Goal: Task Accomplishment & Management: Use online tool/utility

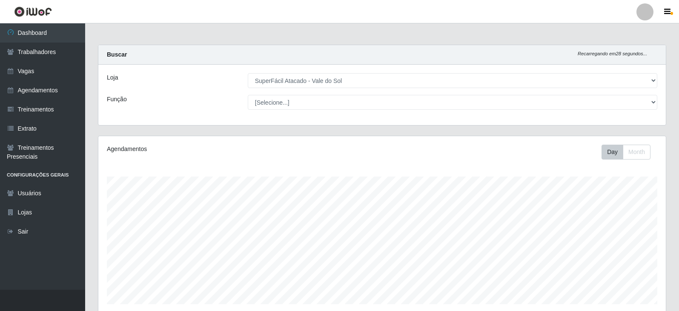
select select "502"
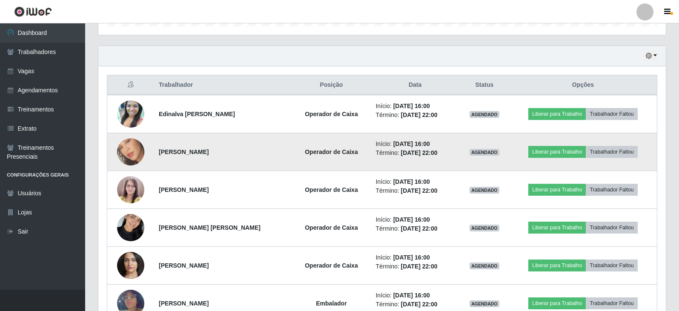
scroll to position [177, 568]
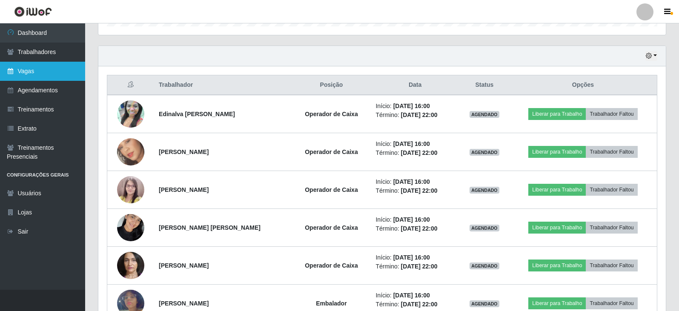
click at [37, 73] on link "Vagas" at bounding box center [42, 71] width 85 height 19
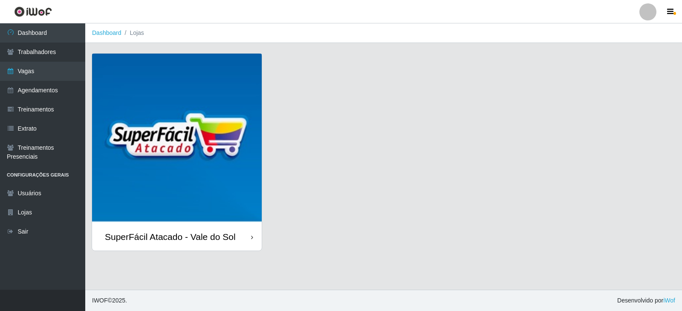
click at [238, 60] on link "SuperFácil Atacado - Vale do Sol" at bounding box center [177, 152] width 170 height 197
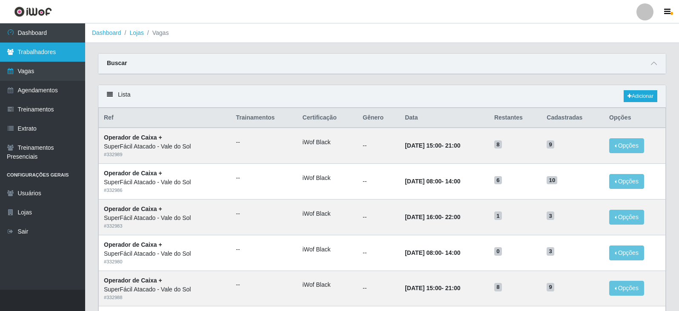
click at [61, 53] on link "Trabalhadores" at bounding box center [42, 52] width 85 height 19
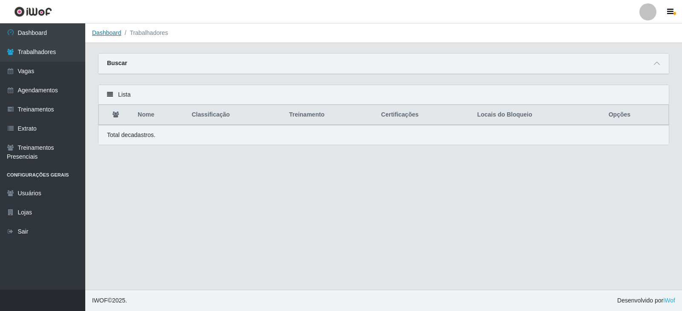
click at [106, 33] on link "Dashboard" at bounding box center [106, 32] width 29 height 7
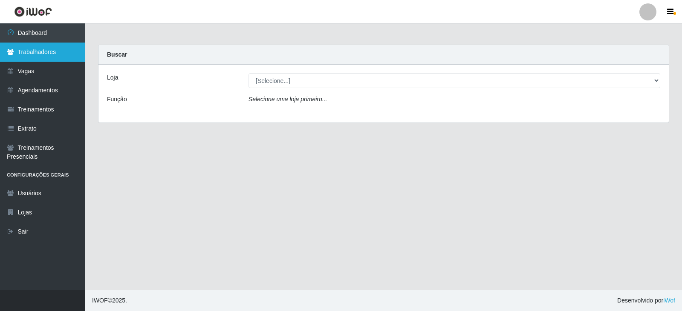
click at [37, 57] on link "Trabalhadores" at bounding box center [42, 52] width 85 height 19
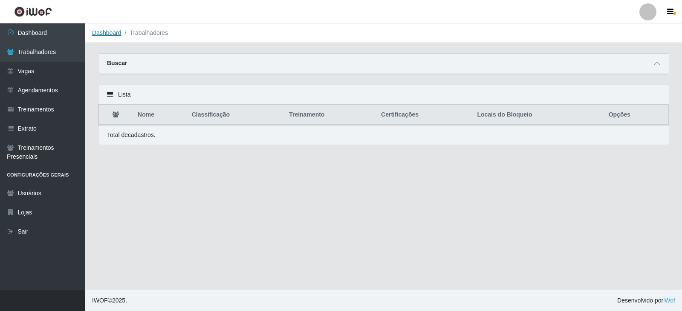
click at [112, 31] on link "Dashboard" at bounding box center [106, 32] width 29 height 7
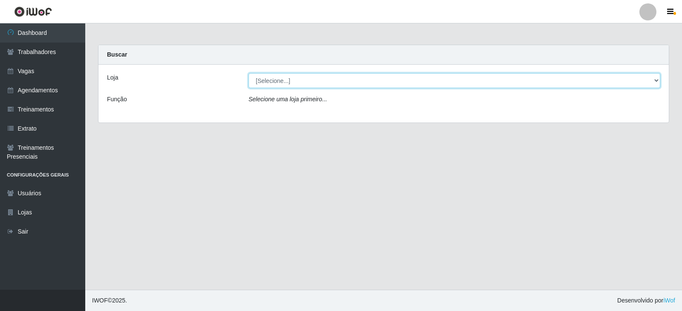
click at [382, 78] on select "[Selecione...] SuperFácil Atacado - Vale do Sol" at bounding box center [454, 80] width 412 height 15
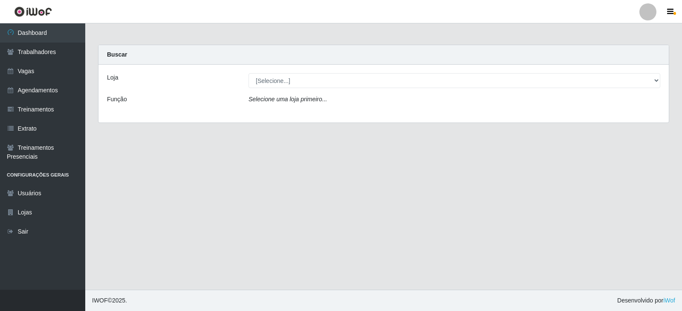
click at [360, 114] on div "Loja [Selecione...] SuperFácil Atacado - Vale do Sol Função Selecione uma loja …" at bounding box center [383, 94] width 570 height 58
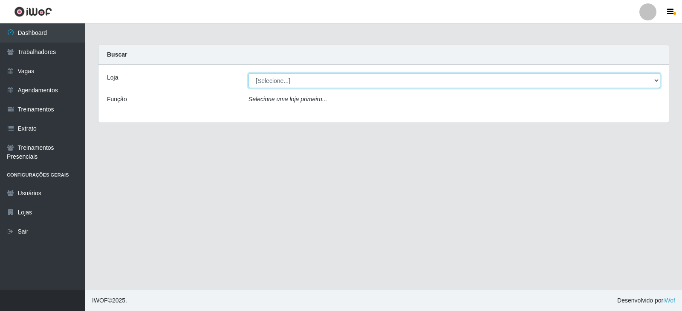
click at [368, 86] on select "[Selecione...] SuperFácil Atacado - Vale do Sol" at bounding box center [454, 80] width 412 height 15
select select "502"
click at [248, 73] on select "[Selecione...] SuperFácil Atacado - Vale do Sol" at bounding box center [454, 80] width 412 height 15
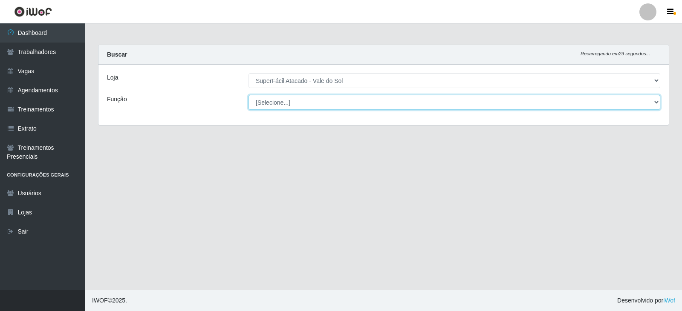
click at [357, 105] on select "[Selecione...] Embalador Embalador + Embalador ++ Operador de Caixa Operador de…" at bounding box center [454, 102] width 412 height 15
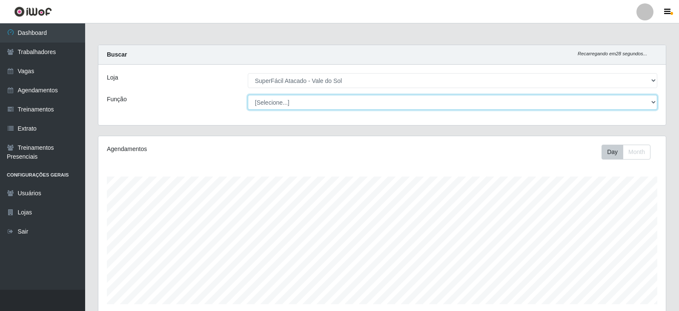
scroll to position [177, 568]
click at [248, 95] on select "[Selecione...] Embalador Embalador + Embalador ++ Operador de Caixa Operador de…" at bounding box center [453, 102] width 410 height 15
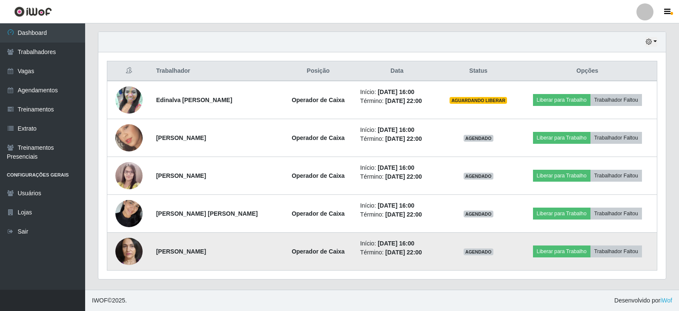
scroll to position [292, 0]
click at [554, 252] on button "Liberar para Trabalho" at bounding box center [562, 252] width 58 height 12
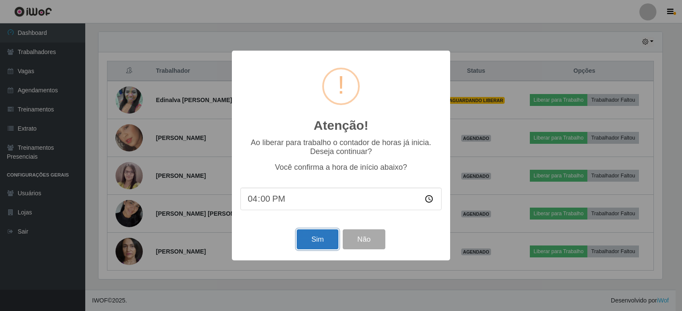
click at [329, 239] on button "Sim" at bounding box center [316, 240] width 41 height 20
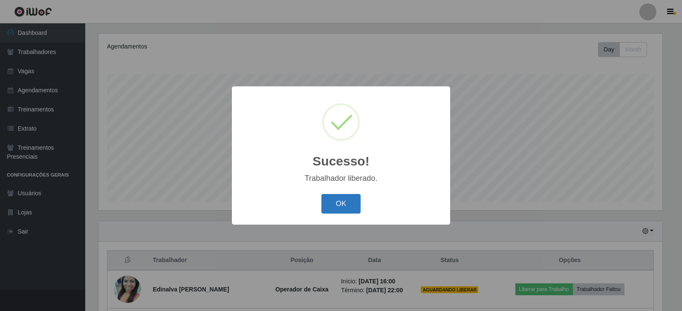
click at [333, 197] on button "OK" at bounding box center [341, 204] width 40 height 20
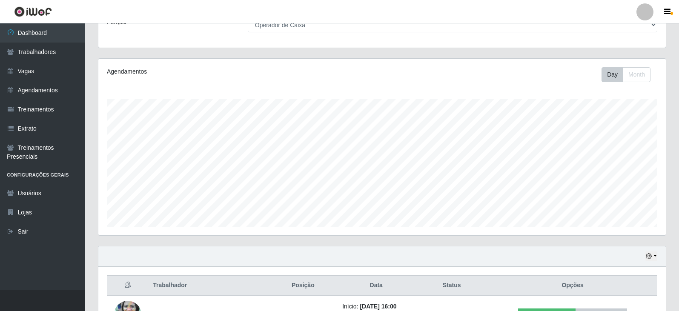
scroll to position [37, 0]
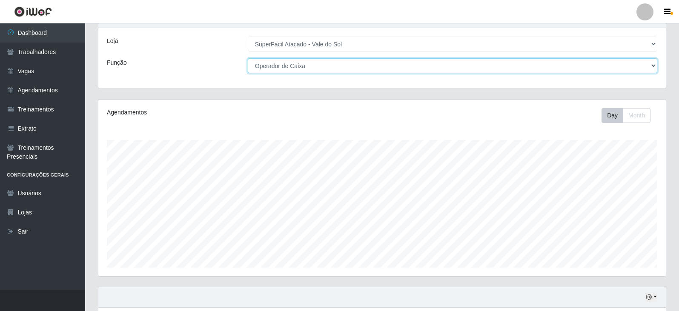
click at [393, 69] on select "[Selecione...] Embalador Embalador + Embalador ++ Operador de Caixa Operador de…" at bounding box center [453, 65] width 410 height 15
select select "1"
click at [248, 58] on select "[Selecione...] Embalador Embalador + Embalador ++ Operador de Caixa Operador de…" at bounding box center [453, 65] width 410 height 15
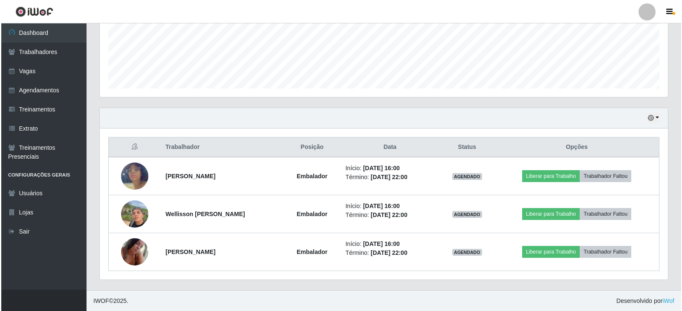
scroll to position [216, 0]
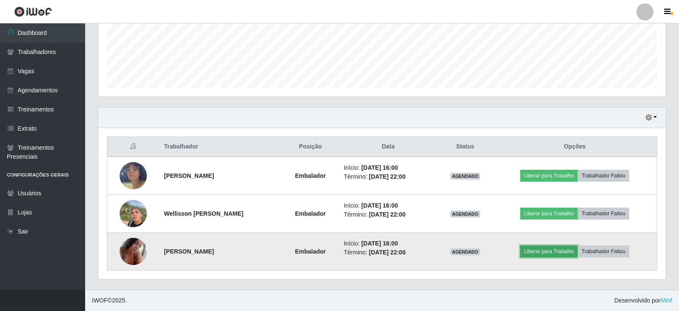
click at [563, 248] on button "Liberar para Trabalho" at bounding box center [550, 252] width 58 height 12
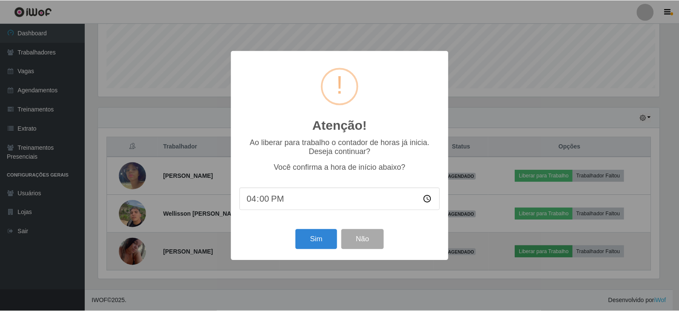
scroll to position [177, 564]
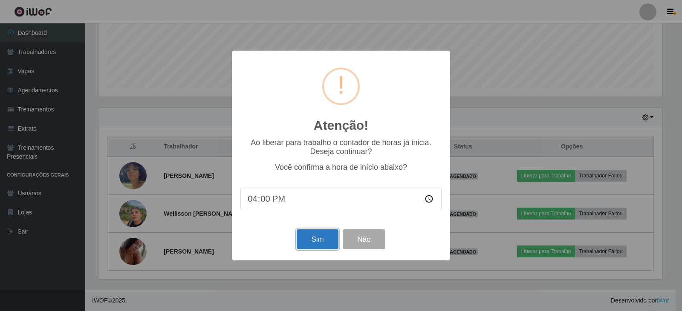
click at [326, 244] on button "Sim" at bounding box center [316, 240] width 41 height 20
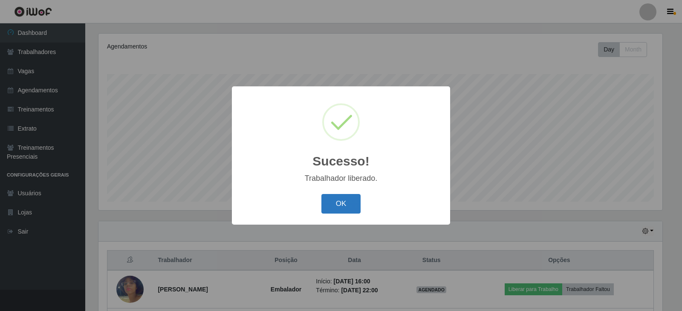
click at [328, 208] on button "OK" at bounding box center [341, 204] width 40 height 20
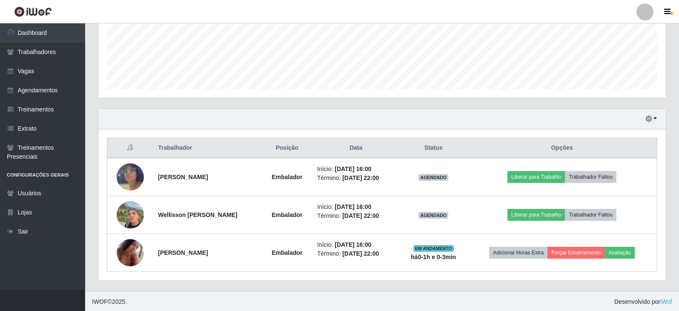
scroll to position [216, 0]
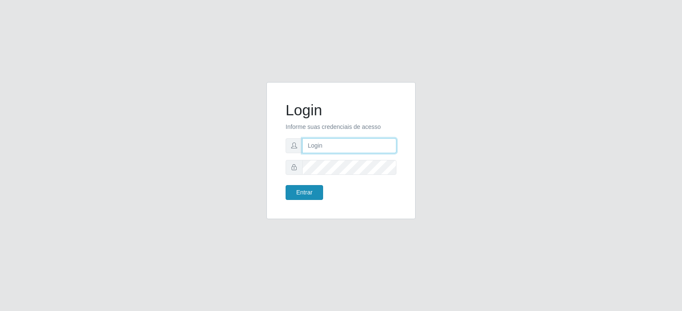
type input "[EMAIL_ADDRESS][DOMAIN_NAME]"
click at [314, 192] on button "Entrar" at bounding box center [303, 192] width 37 height 15
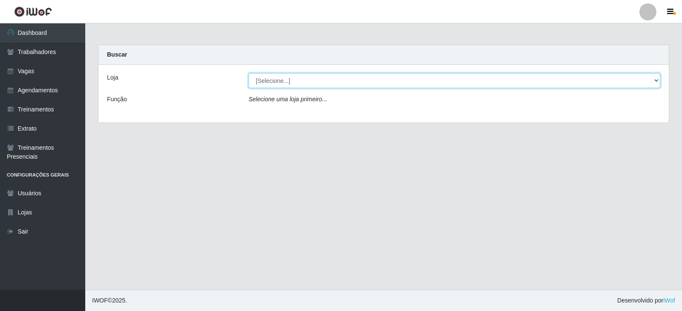
click at [306, 79] on select "[Selecione...] SuperFácil Atacado - Vale do Sol" at bounding box center [454, 80] width 412 height 15
select select "502"
click at [248, 73] on select "[Selecione...] SuperFácil Atacado - Vale do Sol" at bounding box center [454, 80] width 412 height 15
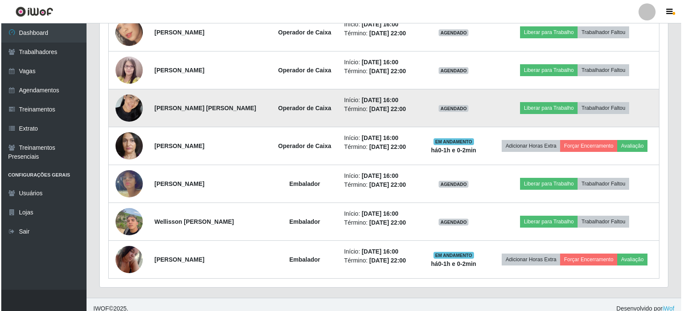
scroll to position [406, 0]
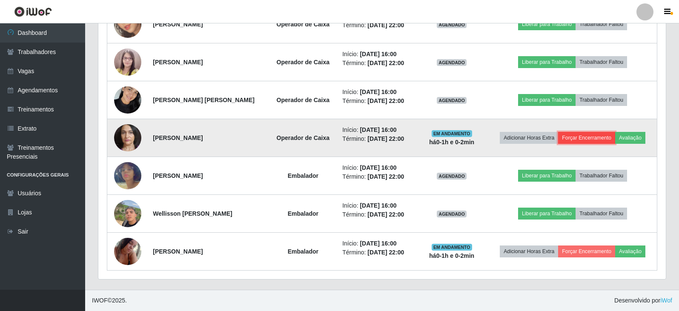
click at [575, 139] on button "Forçar Encerramento" at bounding box center [586, 138] width 57 height 12
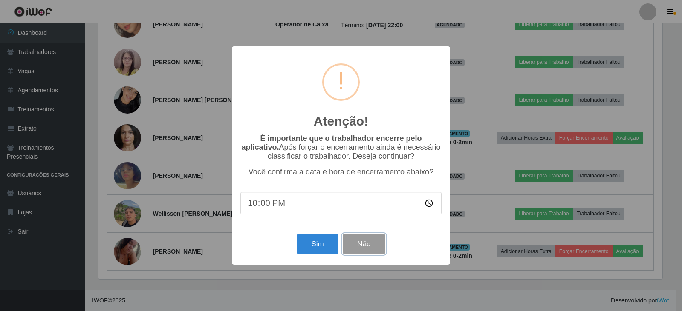
click at [371, 250] on button "Não" at bounding box center [363, 244] width 42 height 20
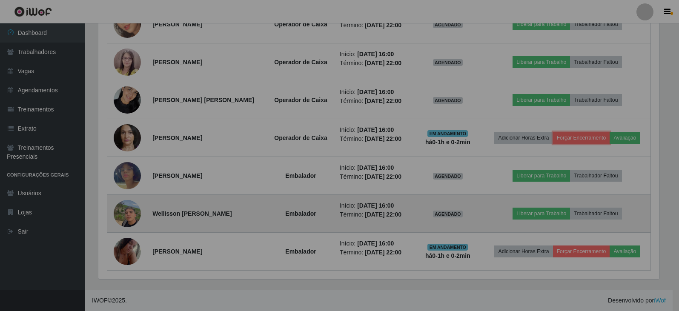
scroll to position [177, 568]
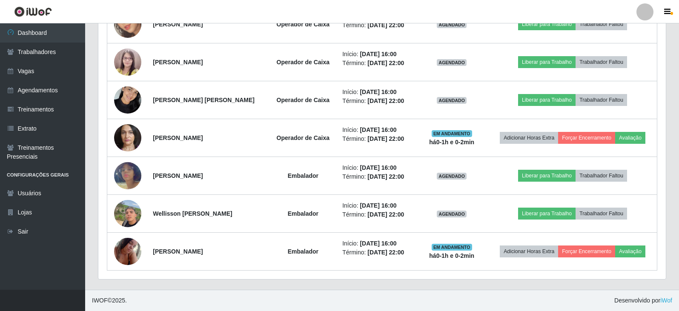
drag, startPoint x: 472, startPoint y: 151, endPoint x: 177, endPoint y: 296, distance: 328.6
click at [177, 296] on footer "IWOF © 2025 . Desenvolvido por iWof" at bounding box center [382, 300] width 594 height 21
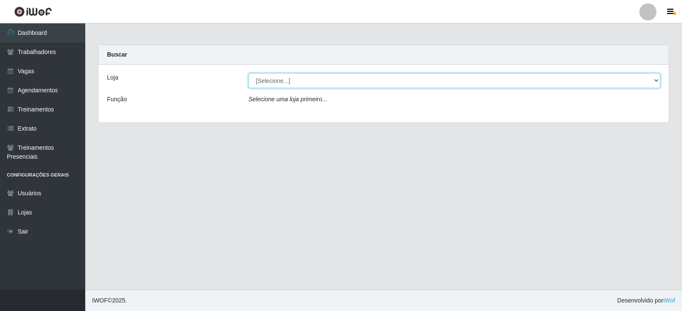
click at [311, 84] on select "[Selecione...] SuperFácil Atacado - Vale do Sol" at bounding box center [454, 80] width 412 height 15
select select "502"
click at [248, 73] on select "[Selecione...] SuperFácil Atacado - Vale do Sol" at bounding box center [454, 80] width 412 height 15
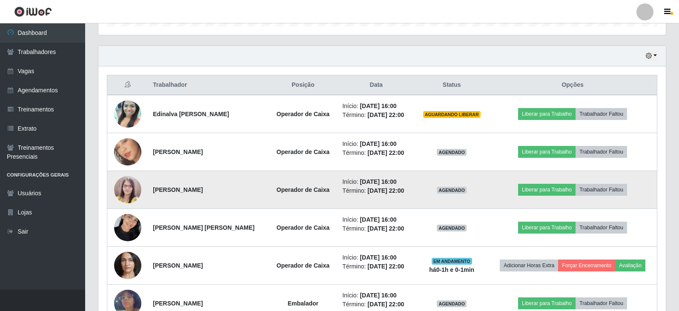
scroll to position [236, 0]
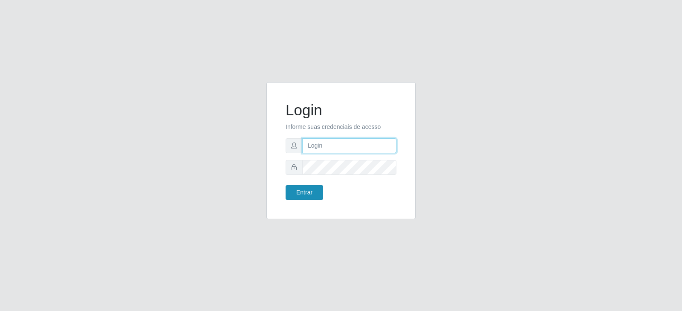
type input "[EMAIL_ADDRESS][DOMAIN_NAME]"
click at [302, 196] on button "Entrar" at bounding box center [303, 192] width 37 height 15
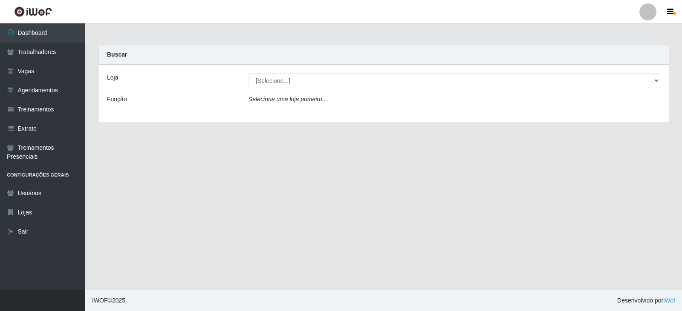
click at [318, 89] on div "Loja [Selecione...] SuperFácil Atacado - Vale do Sol Função Selecione uma loja …" at bounding box center [383, 94] width 570 height 58
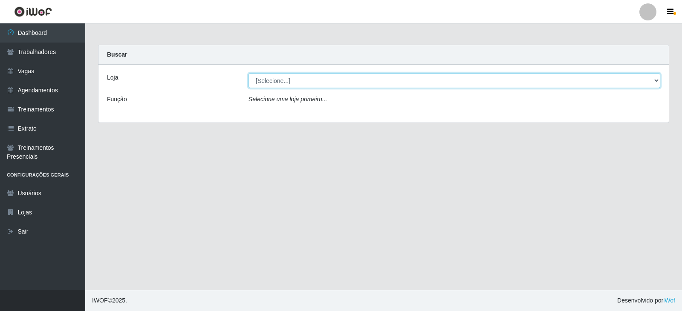
click at [332, 83] on select "[Selecione...] SuperFácil Atacado - Vale do Sol" at bounding box center [454, 80] width 412 height 15
select select "502"
click at [248, 73] on select "[Selecione...] SuperFácil Atacado - Vale do Sol" at bounding box center [454, 80] width 412 height 15
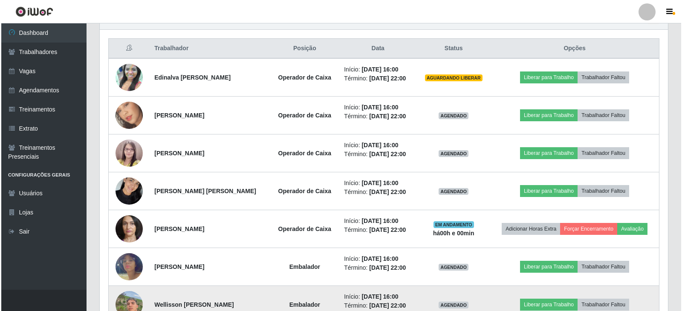
scroll to position [278, 0]
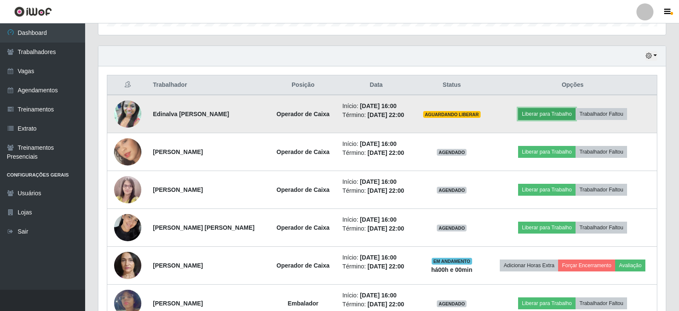
click at [542, 116] on button "Liberar para Trabalho" at bounding box center [547, 114] width 58 height 12
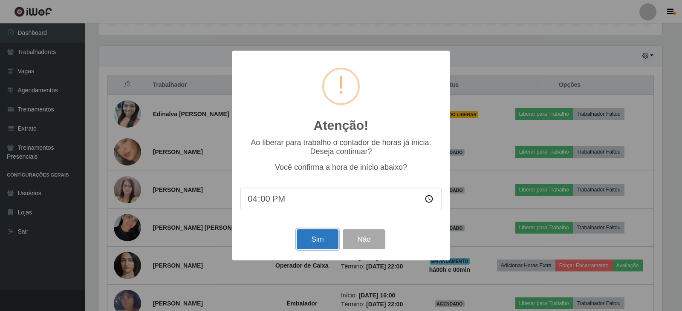
click at [317, 241] on button "Sim" at bounding box center [316, 240] width 41 height 20
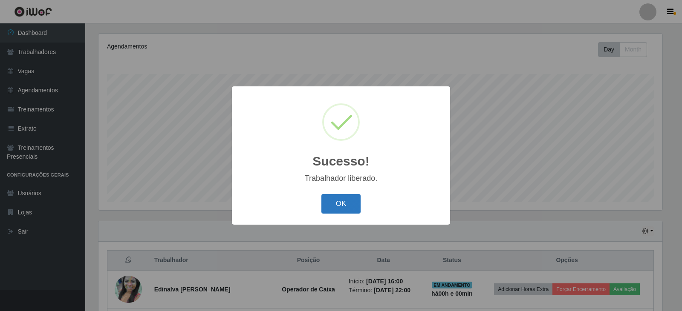
click at [345, 201] on button "OK" at bounding box center [341, 204] width 40 height 20
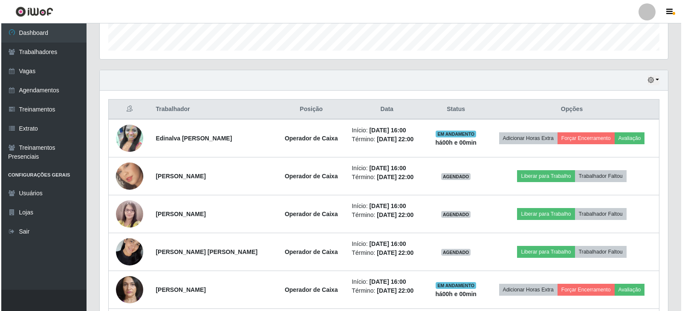
scroll to position [273, 0]
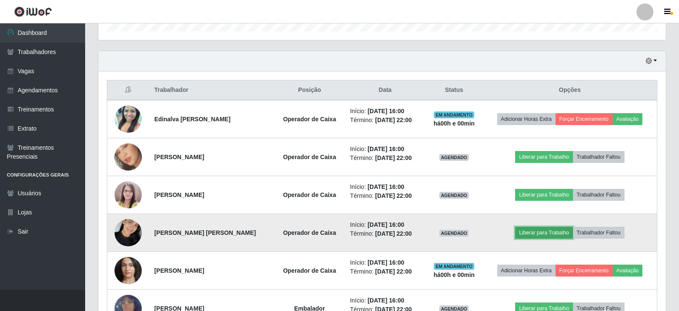
click at [533, 228] on button "Liberar para Trabalho" at bounding box center [544, 233] width 58 height 12
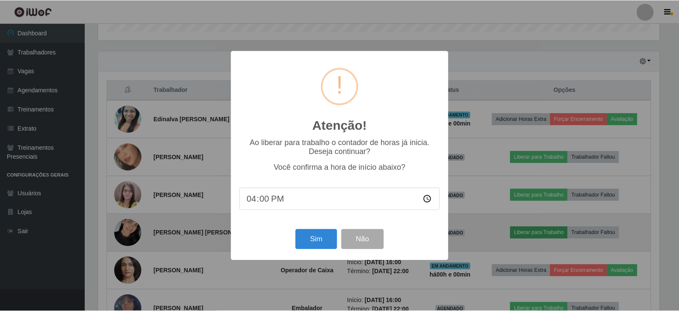
scroll to position [177, 564]
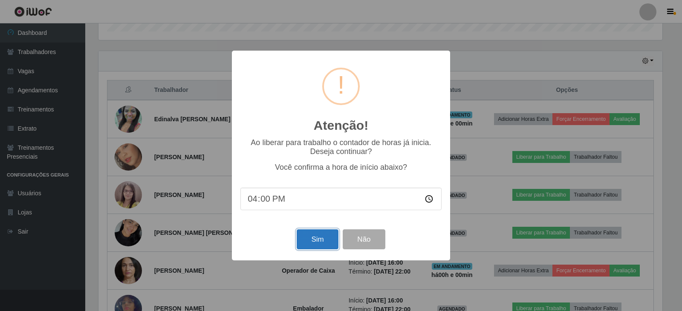
click at [318, 232] on button "Sim" at bounding box center [316, 240] width 41 height 20
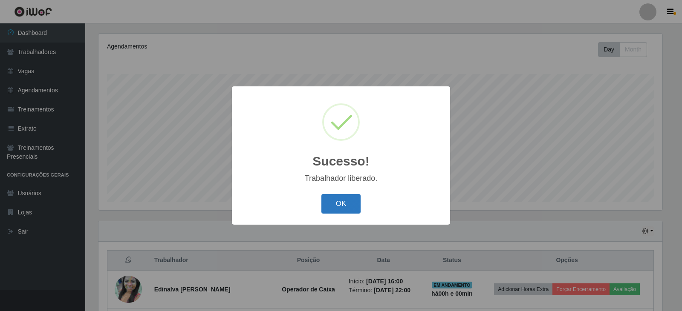
click at [328, 204] on button "OK" at bounding box center [341, 204] width 40 height 20
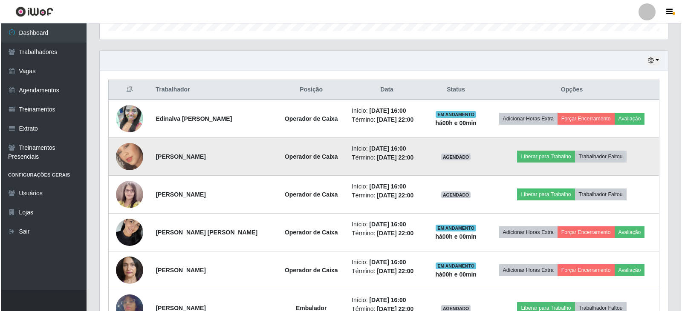
scroll to position [273, 0]
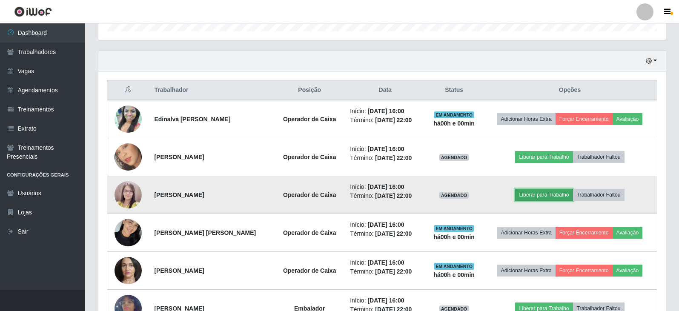
click at [542, 190] on button "Liberar para Trabalho" at bounding box center [544, 195] width 58 height 12
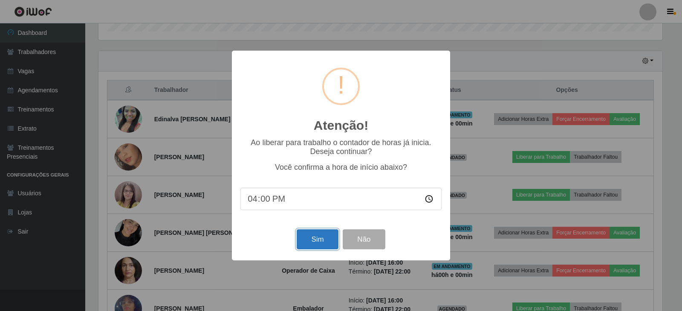
click at [315, 247] on button "Sim" at bounding box center [316, 240] width 41 height 20
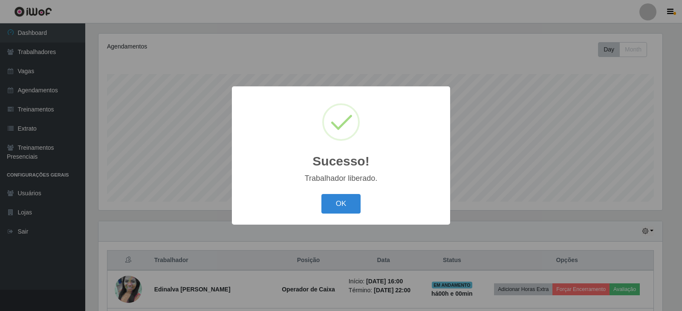
click at [350, 192] on div "Sucesso! × Trabalhador liberado. OK Cancel" at bounding box center [341, 155] width 218 height 138
click at [348, 198] on button "OK" at bounding box center [341, 204] width 40 height 20
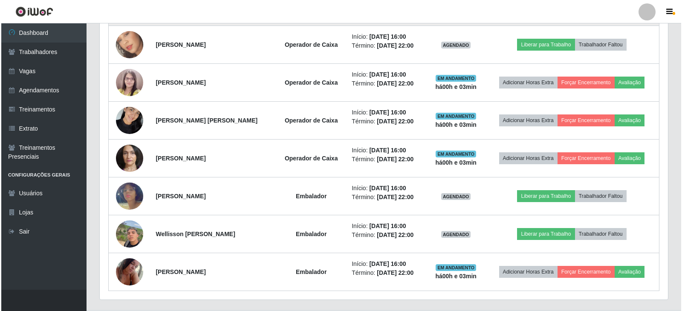
scroll to position [406, 0]
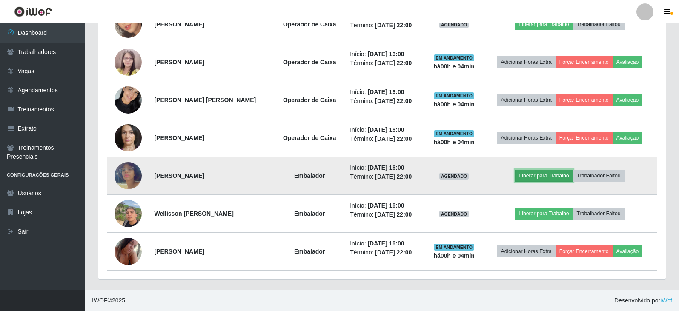
click at [547, 176] on button "Liberar para Trabalho" at bounding box center [544, 176] width 58 height 12
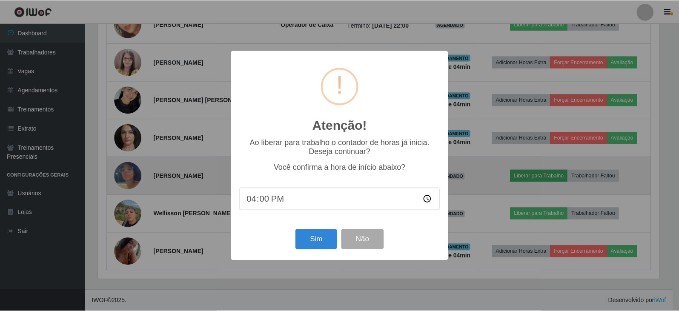
scroll to position [177, 564]
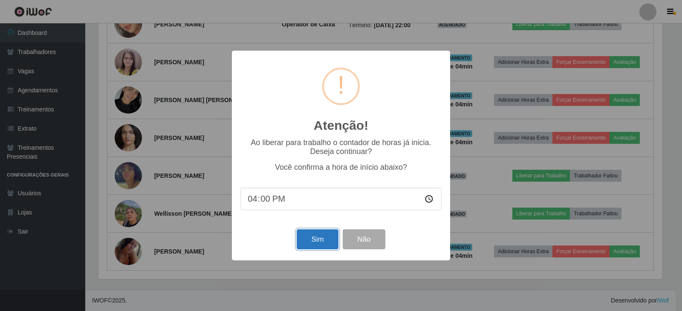
click at [316, 234] on button "Sim" at bounding box center [316, 240] width 41 height 20
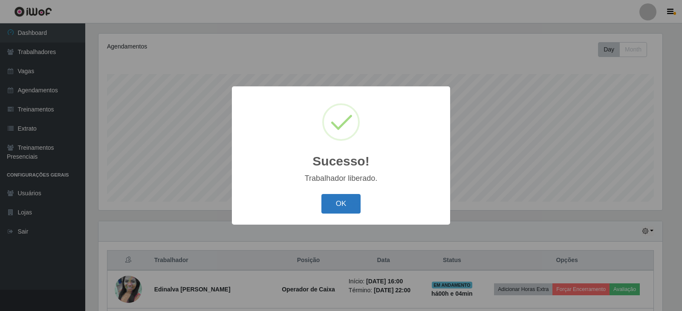
click at [338, 211] on button "OK" at bounding box center [341, 204] width 40 height 20
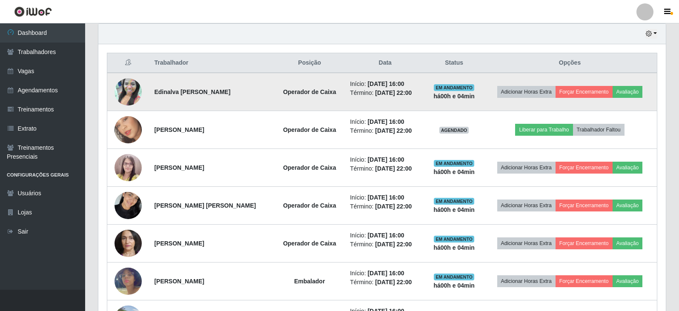
scroll to position [316, 0]
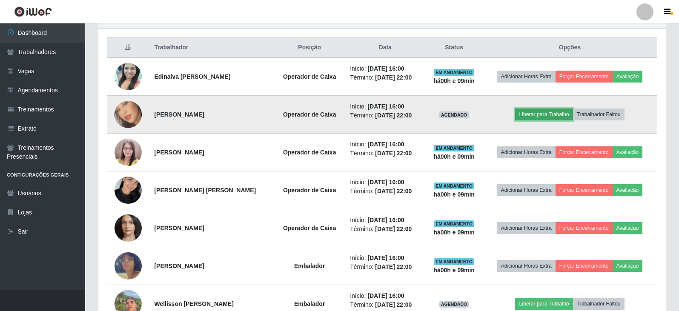
click at [544, 113] on button "Liberar para Trabalho" at bounding box center [544, 115] width 58 height 12
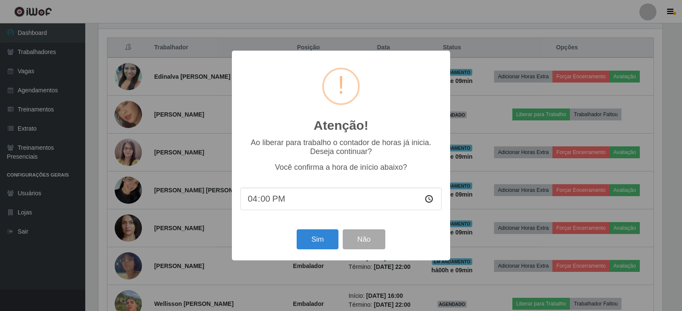
click at [263, 203] on input "16:00" at bounding box center [340, 199] width 201 height 23
type input "16:01"
type input "16:09"
type input "16:08"
click at [324, 250] on button "Sim" at bounding box center [316, 240] width 41 height 20
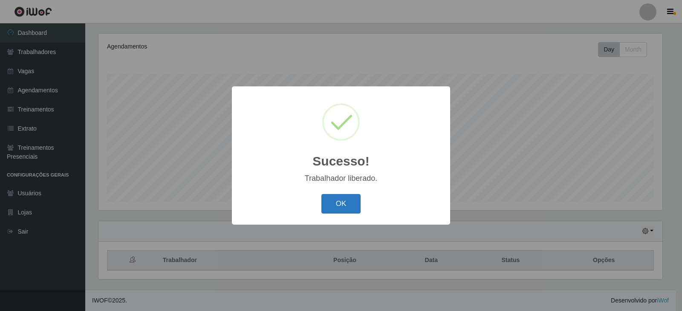
click at [348, 201] on button "OK" at bounding box center [341, 204] width 40 height 20
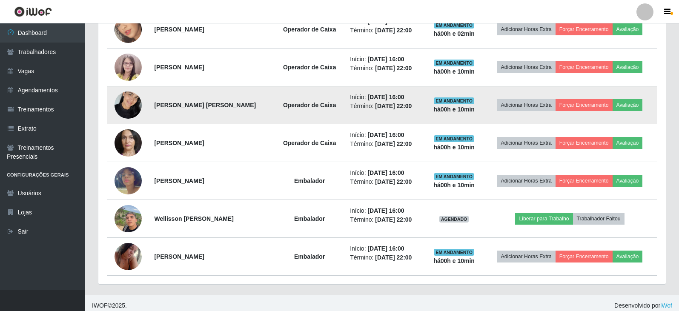
scroll to position [406, 0]
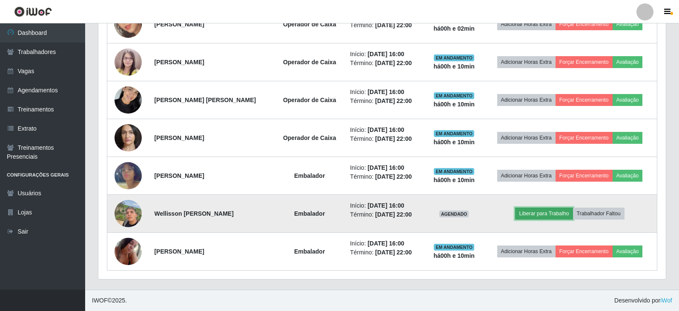
click at [552, 216] on button "Liberar para Trabalho" at bounding box center [544, 214] width 58 height 12
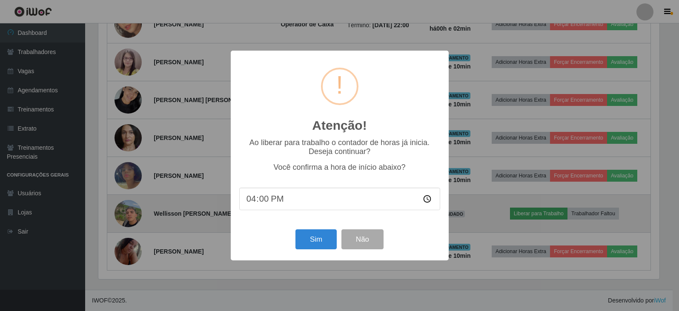
scroll to position [177, 564]
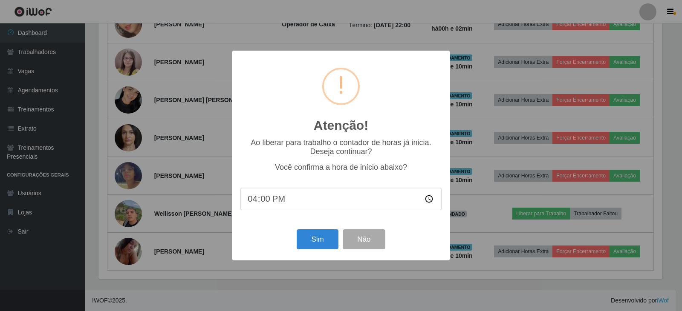
click at [263, 203] on input "16:00" at bounding box center [340, 199] width 201 height 23
click at [263, 200] on input "16:08" at bounding box center [340, 199] width 201 height 23
type input "16:09"
click at [322, 239] on button "Sim" at bounding box center [316, 240] width 41 height 20
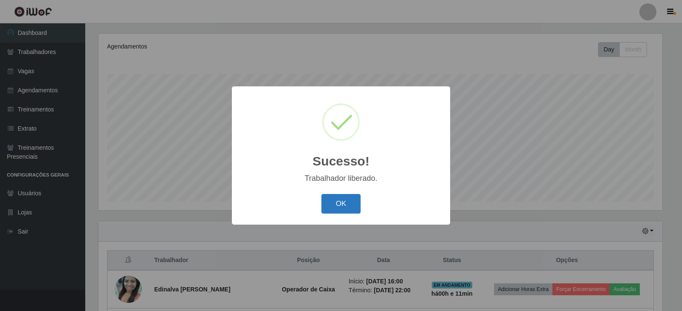
click at [341, 208] on button "OK" at bounding box center [341, 204] width 40 height 20
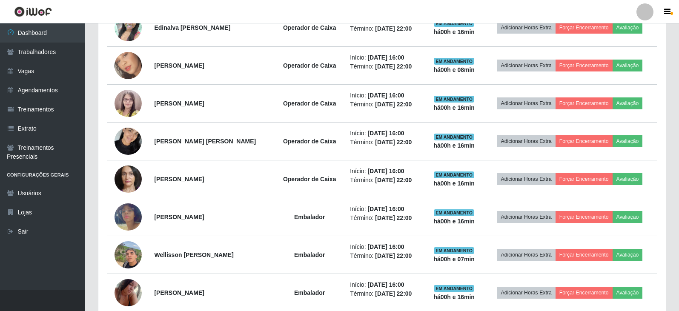
scroll to position [383, 0]
